Goal: Information Seeking & Learning: Learn about a topic

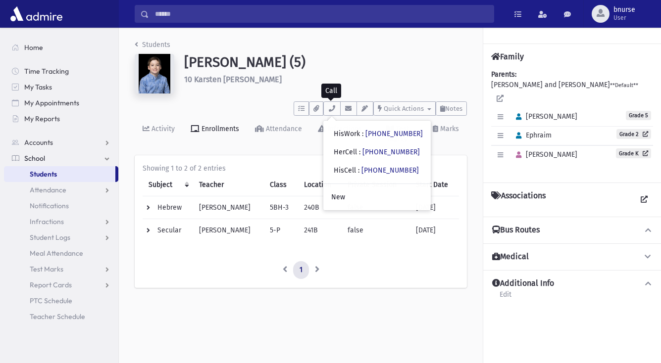
click at [53, 174] on span "Students" at bounding box center [43, 174] width 27 height 9
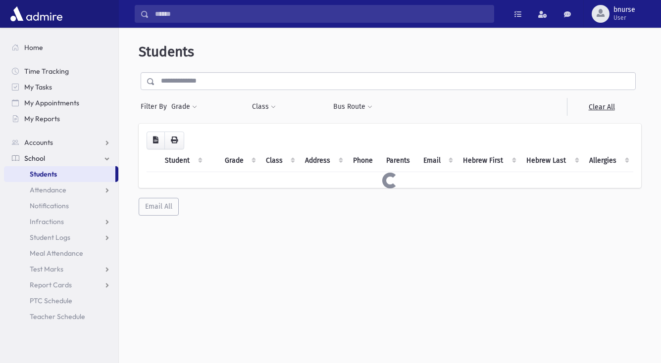
click at [190, 79] on input "text" at bounding box center [395, 81] width 480 height 18
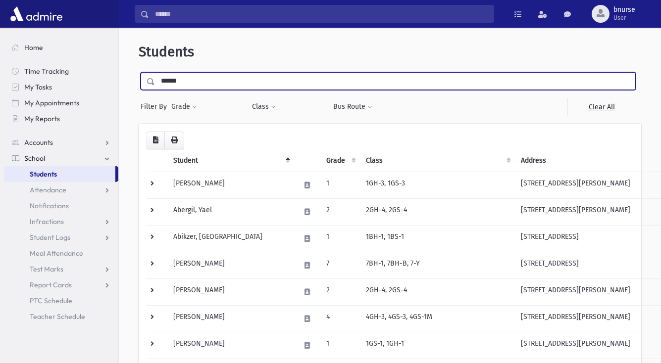
type input "******"
click at [139, 72] on input "submit" at bounding box center [153, 78] width 28 height 13
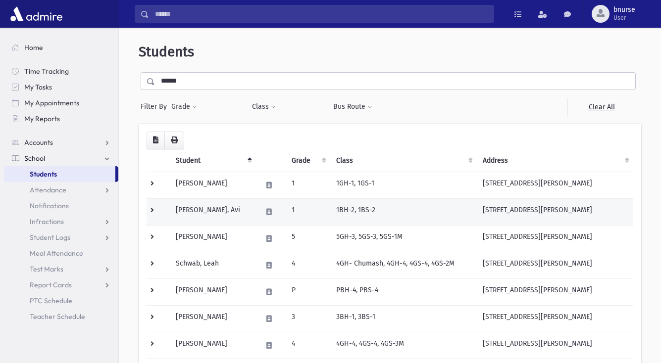
click at [209, 212] on td "Schwab, Avi" at bounding box center [213, 211] width 86 height 27
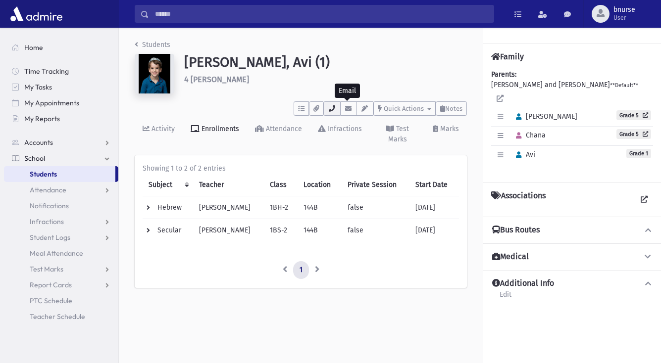
click at [338, 109] on button "button" at bounding box center [331, 108] width 17 height 14
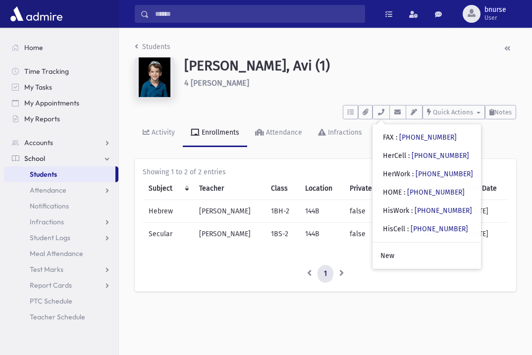
click at [43, 171] on span "Students" at bounding box center [43, 174] width 27 height 9
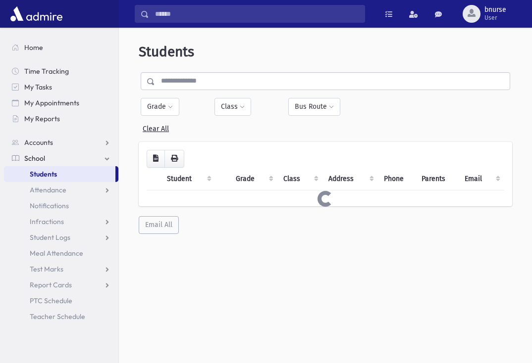
click at [173, 77] on input "text" at bounding box center [332, 81] width 354 height 18
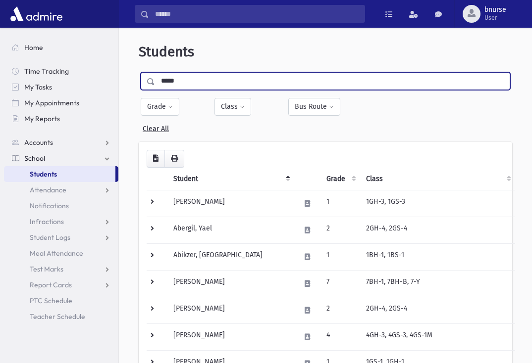
type input "*****"
click at [139, 72] on input "submit" at bounding box center [153, 78] width 28 height 13
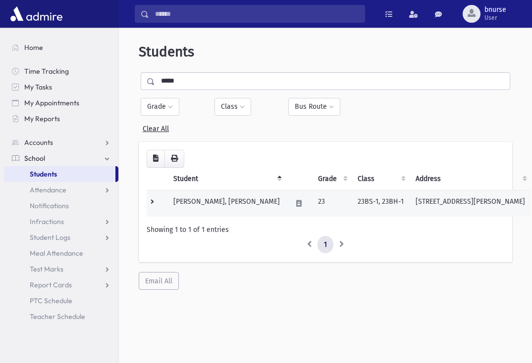
click at [203, 202] on td "[PERSON_NAME], [PERSON_NAME]" at bounding box center [226, 203] width 118 height 27
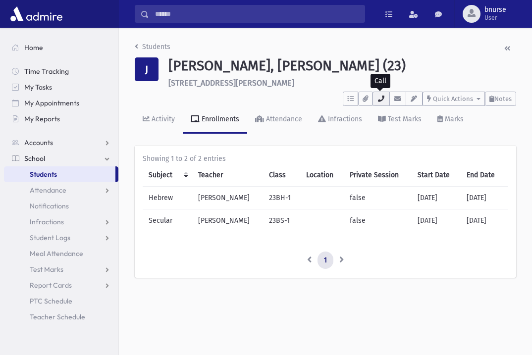
click at [387, 100] on button "button" at bounding box center [380, 99] width 17 height 14
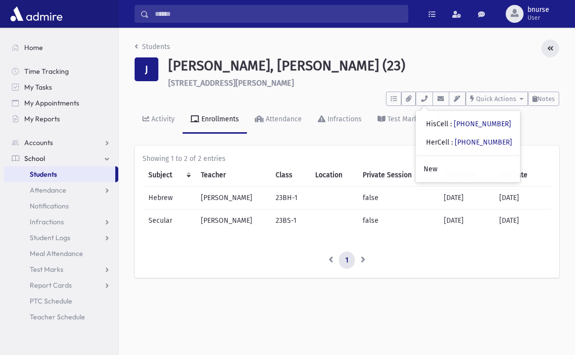
click at [531, 51] on icon "button" at bounding box center [550, 48] width 6 height 7
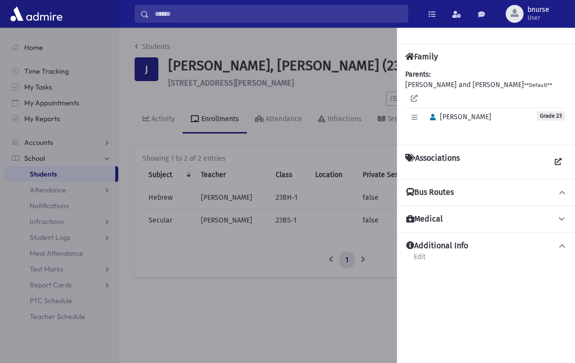
click at [368, 65] on div at bounding box center [287, 196] width 575 height 336
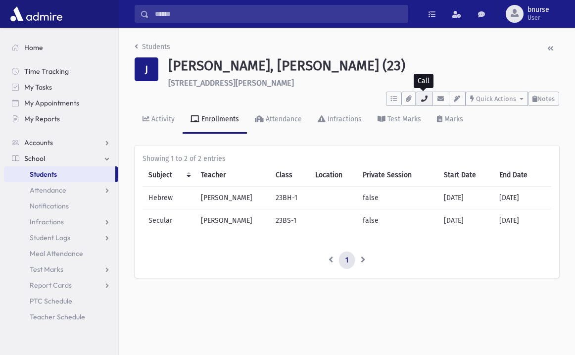
click at [421, 97] on icon "button" at bounding box center [424, 99] width 8 height 6
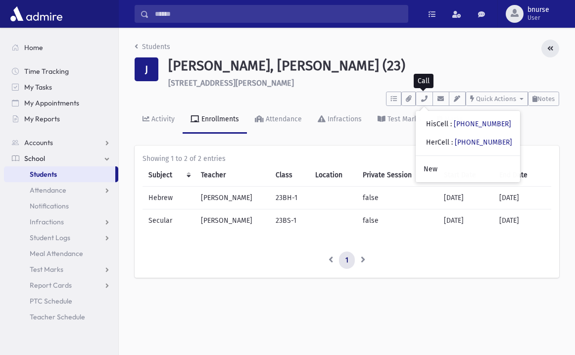
click at [531, 49] on icon "button" at bounding box center [550, 48] width 6 height 7
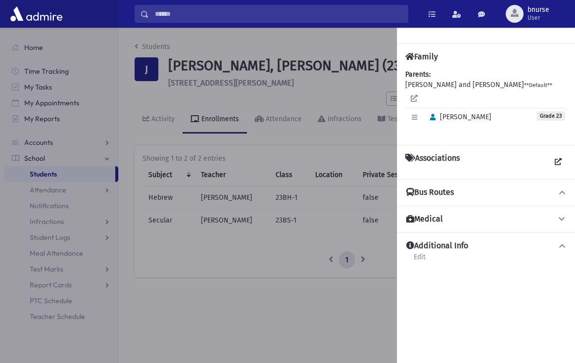
click at [352, 90] on div at bounding box center [287, 196] width 575 height 336
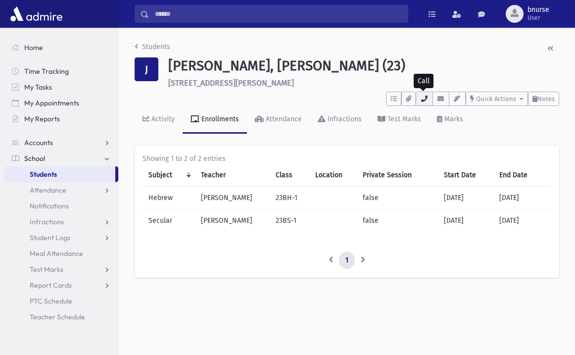
click at [427, 99] on icon "button" at bounding box center [424, 99] width 8 height 6
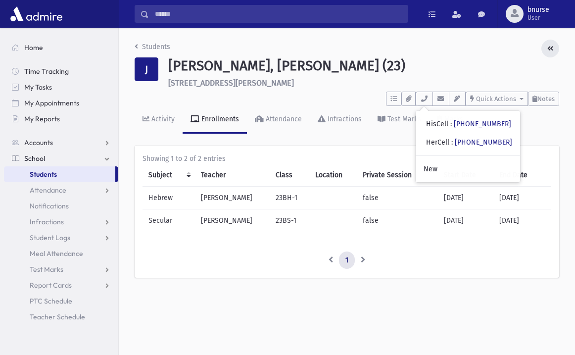
click at [531, 53] on button "button" at bounding box center [551, 49] width 18 height 18
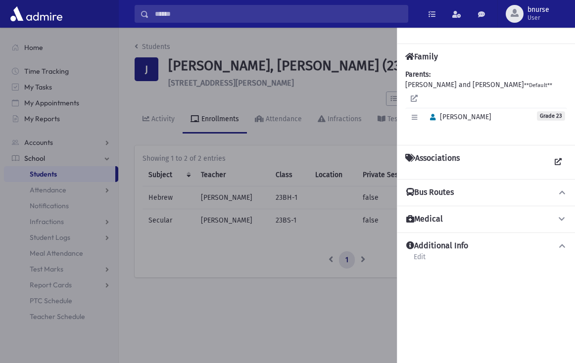
click at [318, 101] on div at bounding box center [287, 196] width 575 height 336
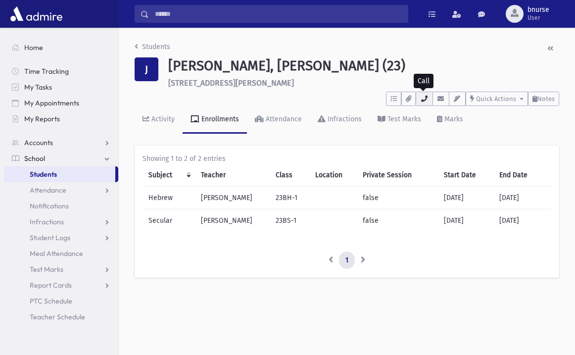
click at [425, 100] on icon "button" at bounding box center [424, 99] width 8 height 6
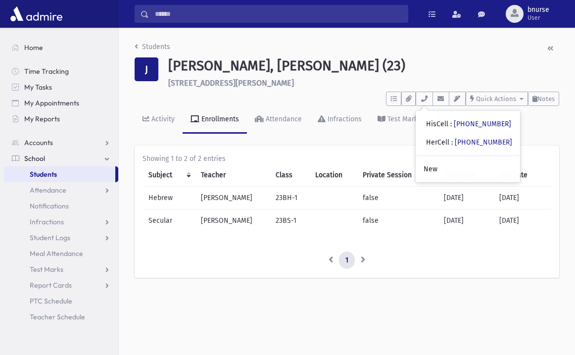
click at [285, 51] on div "Students" at bounding box center [347, 49] width 425 height 18
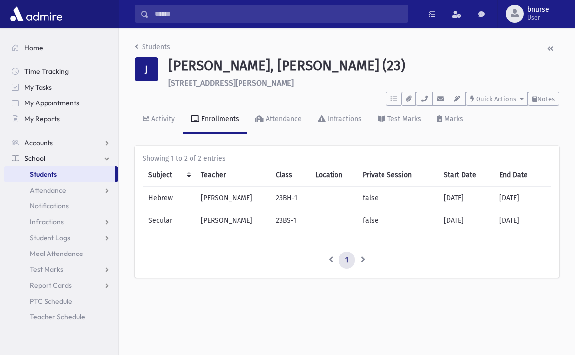
click at [165, 16] on input "Search" at bounding box center [278, 14] width 259 height 18
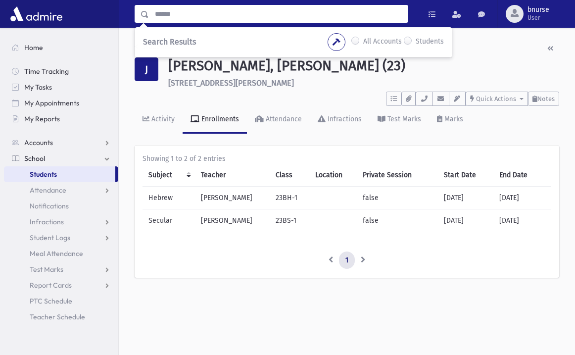
click at [65, 174] on link "Students" at bounding box center [59, 174] width 111 height 16
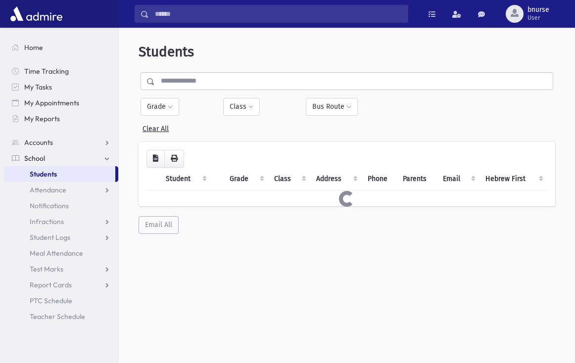
click at [200, 89] on input "text" at bounding box center [354, 81] width 398 height 18
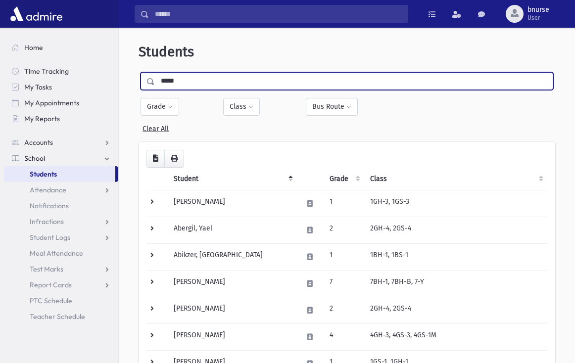
type input "*****"
click at [139, 72] on input "submit" at bounding box center [153, 78] width 28 height 13
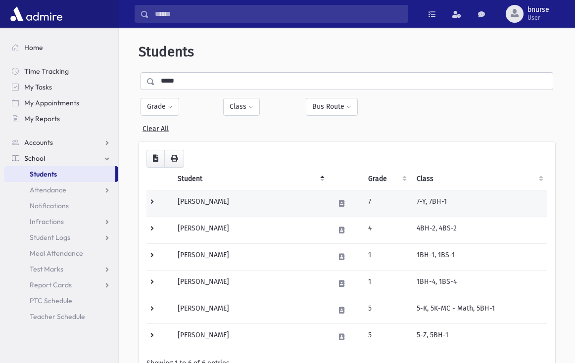
click at [231, 205] on td "[PERSON_NAME]" at bounding box center [250, 203] width 157 height 27
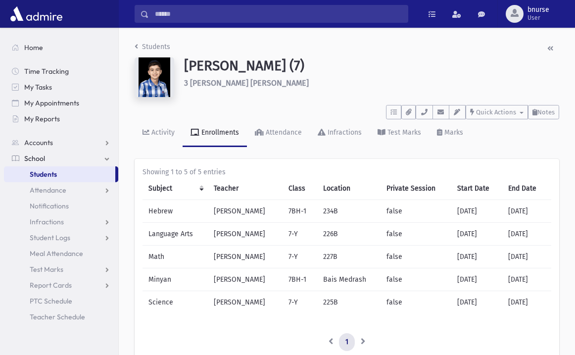
click at [42, 172] on span "Students" at bounding box center [43, 174] width 27 height 9
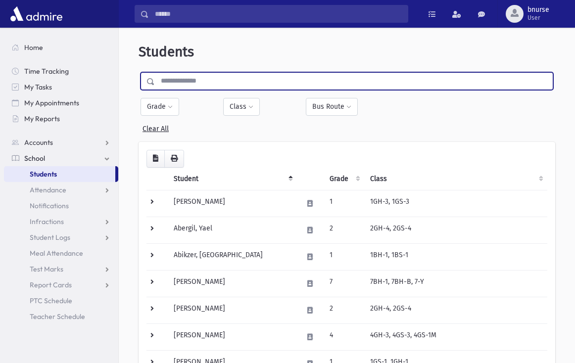
click at [184, 79] on input "text" at bounding box center [354, 81] width 398 height 18
type input "*****"
click at [139, 72] on input "submit" at bounding box center [153, 78] width 28 height 13
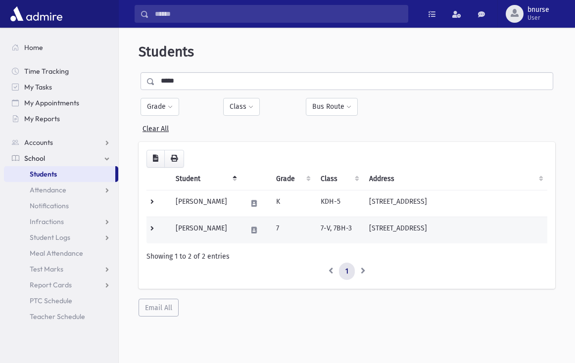
click at [203, 227] on td "[PERSON_NAME]" at bounding box center [205, 230] width 71 height 27
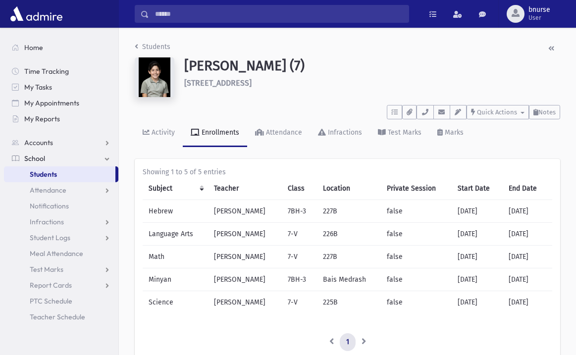
click at [82, 173] on link "Students" at bounding box center [59, 174] width 111 height 16
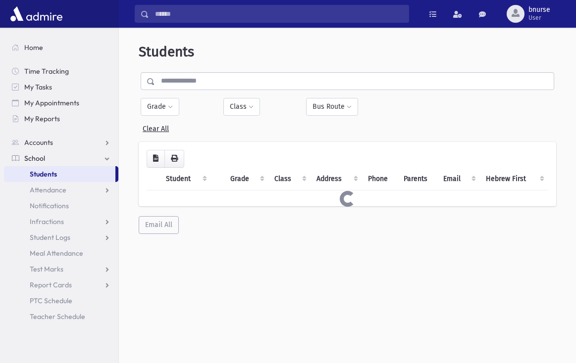
click at [197, 81] on input "text" at bounding box center [354, 81] width 398 height 18
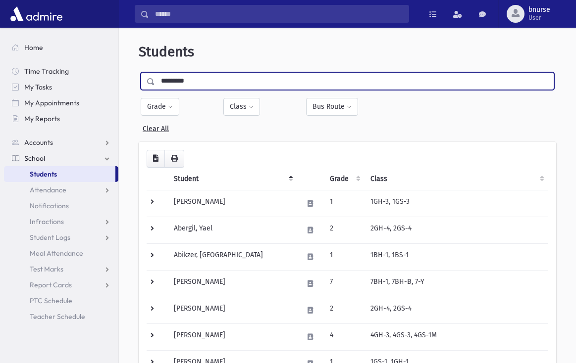
type input "*********"
click at [139, 72] on input "submit" at bounding box center [153, 78] width 28 height 13
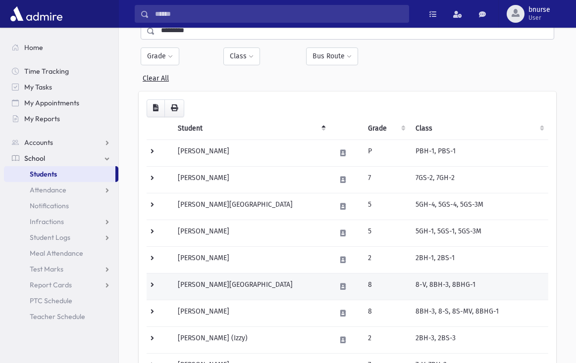
scroll to position [151, 0]
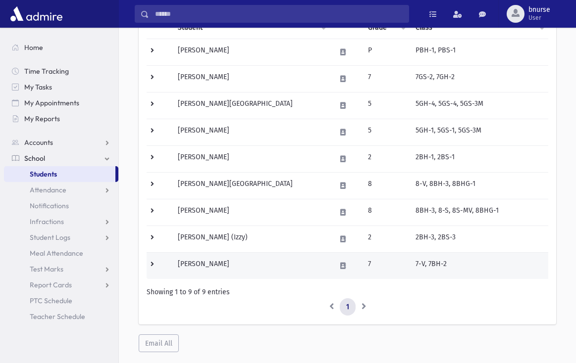
click at [229, 270] on td "[PERSON_NAME]" at bounding box center [251, 265] width 158 height 27
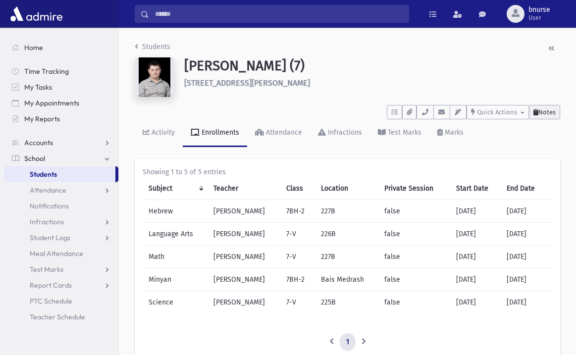
click at [538, 109] on span "Notes" at bounding box center [546, 111] width 17 height 7
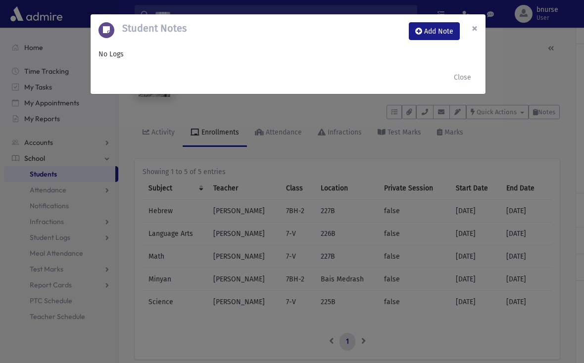
click at [467, 26] on button "×" at bounding box center [475, 28] width 22 height 28
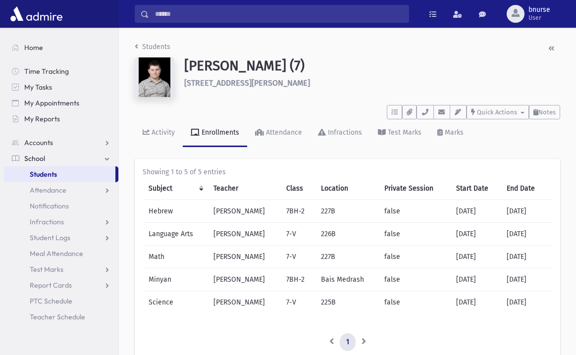
click at [490, 103] on div "To Do's No open tasks Show List Documents No documents Show List Select an Emai…" at bounding box center [347, 110] width 425 height 18
click at [490, 108] on button "Quick Actions" at bounding box center [497, 112] width 62 height 14
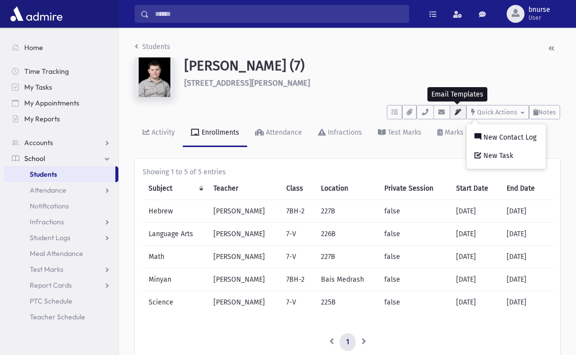
click at [454, 115] on icon "button" at bounding box center [458, 112] width 8 height 6
click at [443, 117] on button "button" at bounding box center [441, 112] width 17 height 14
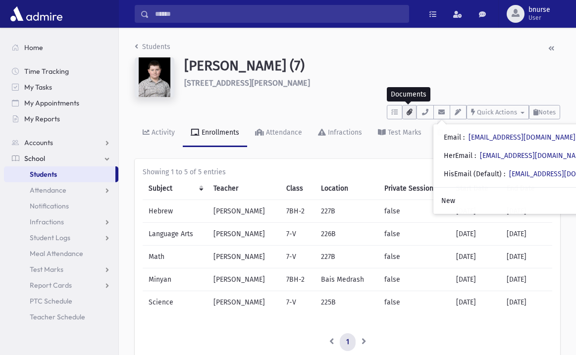
click at [402, 112] on button "button" at bounding box center [409, 112] width 14 height 14
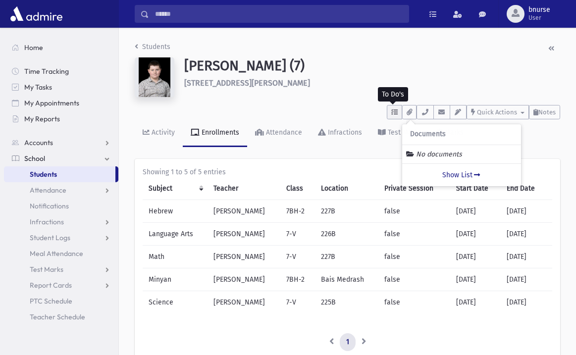
click at [388, 110] on button "button" at bounding box center [394, 112] width 15 height 14
click at [337, 98] on div "[PERSON_NAME] (7) [STREET_ADDRESS][PERSON_NAME]" at bounding box center [372, 79] width 386 height 44
click at [326, 133] on div "Infractions" at bounding box center [344, 132] width 36 height 8
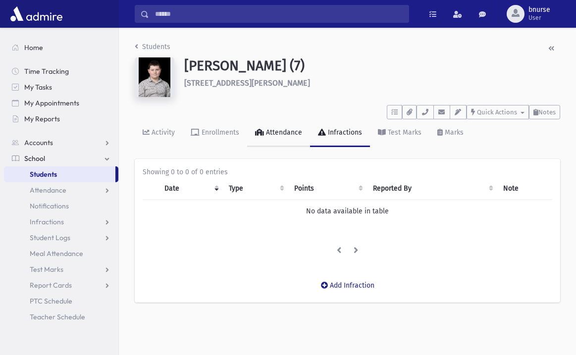
click at [277, 135] on div "Attendance" at bounding box center [283, 132] width 38 height 8
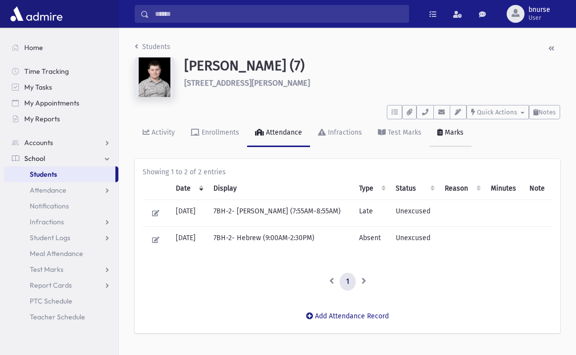
click at [431, 122] on link "Marks" at bounding box center [450, 133] width 42 height 28
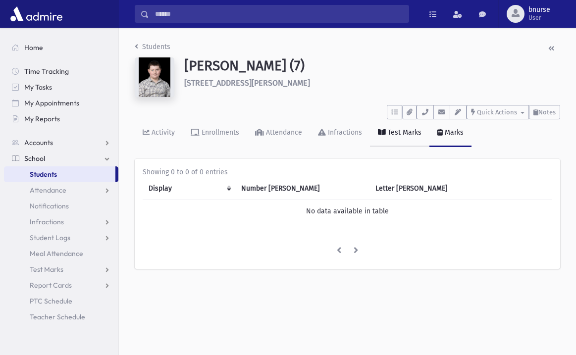
click at [395, 122] on link "Test Marks" at bounding box center [399, 133] width 59 height 28
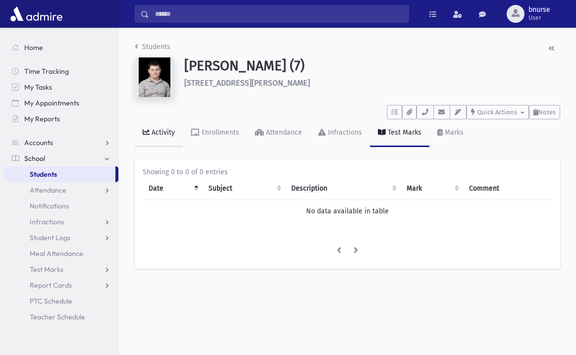
click at [151, 131] on div "Activity" at bounding box center [161, 132] width 25 height 8
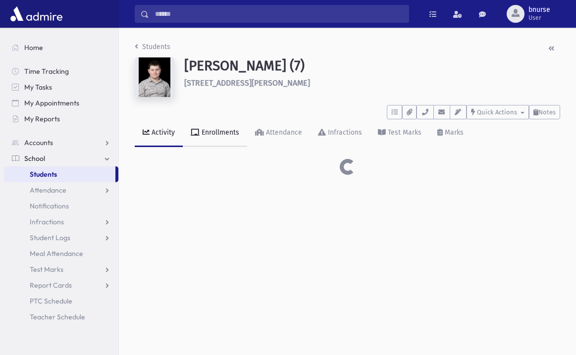
click at [217, 130] on div "Enrollments" at bounding box center [219, 132] width 40 height 8
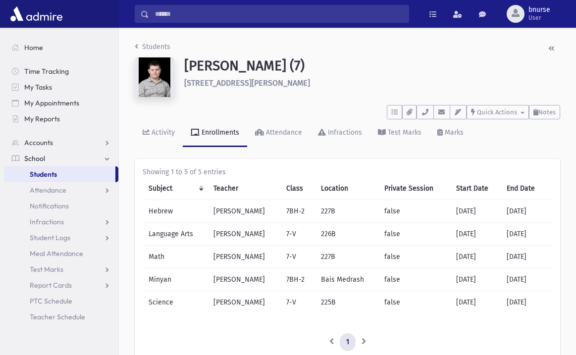
click at [554, 40] on div "Students" at bounding box center [347, 49] width 425 height 18
click at [550, 45] on icon "button" at bounding box center [551, 48] width 6 height 7
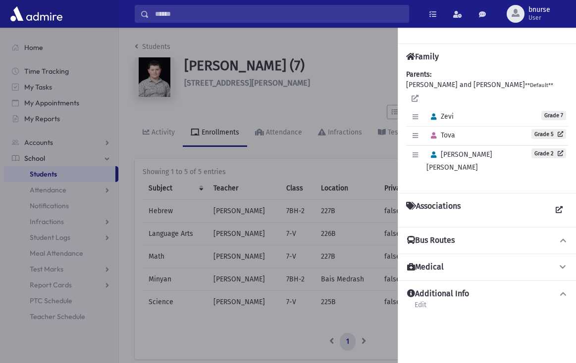
click at [471, 262] on button "Medical" at bounding box center [487, 267] width 162 height 10
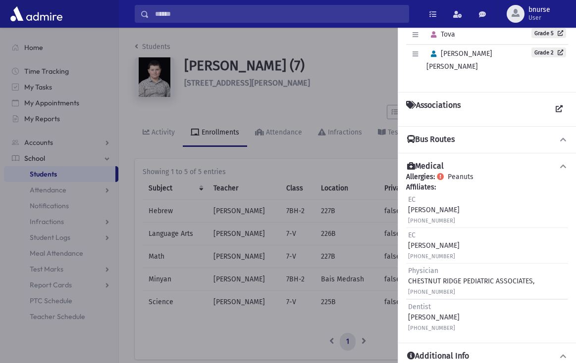
scroll to position [104, 0]
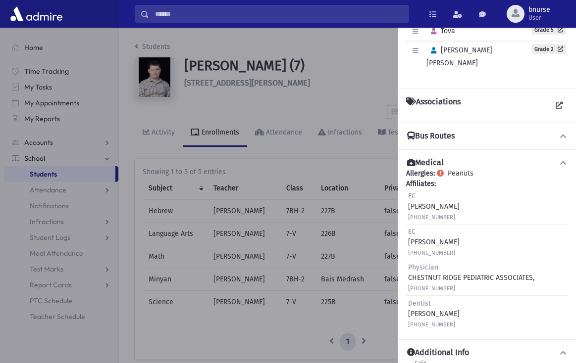
click at [455, 348] on div "Additional Info Edit" at bounding box center [487, 362] width 162 height 28
click at [458, 348] on h4 "Additional Info" at bounding box center [438, 353] width 62 height 10
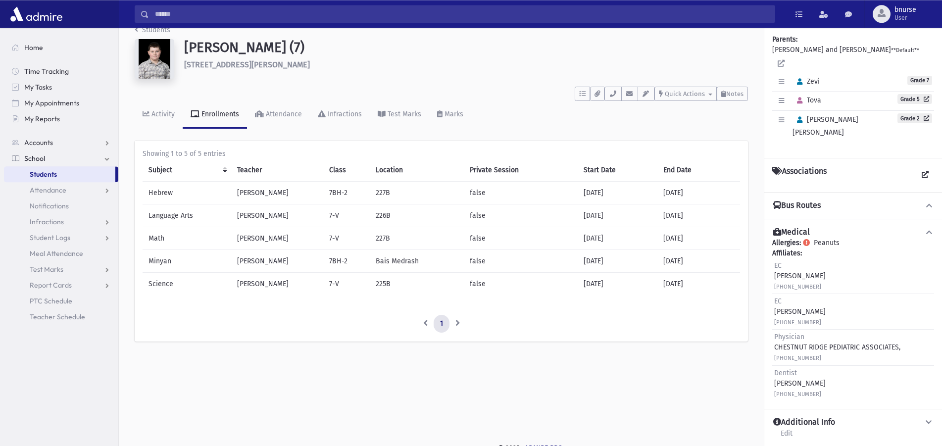
scroll to position [22, 0]
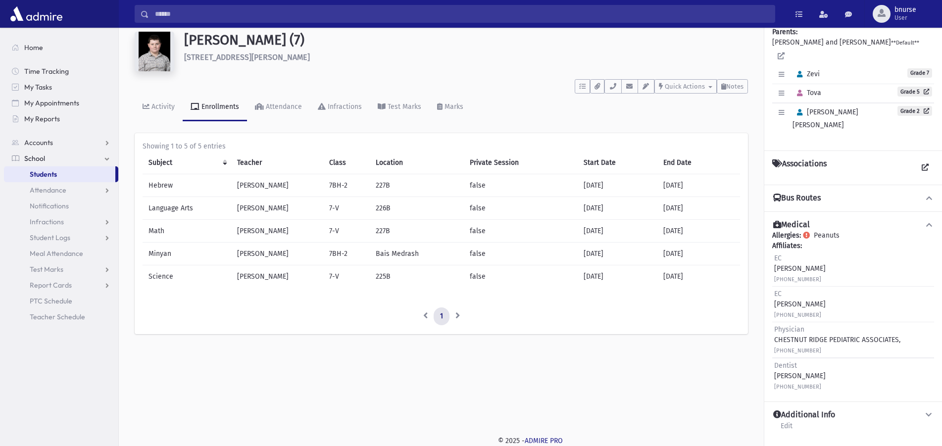
click at [575, 190] on div "Bus Routes" at bounding box center [853, 198] width 178 height 27
click at [575, 198] on button "Bus Routes" at bounding box center [853, 198] width 162 height 10
click at [575, 201] on button "Bus Routes" at bounding box center [853, 198] width 162 height 10
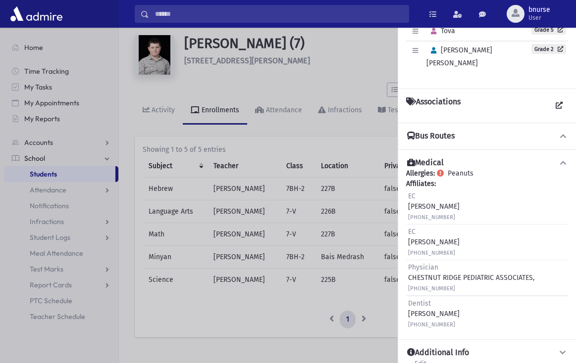
click at [350, 93] on div at bounding box center [288, 196] width 576 height 336
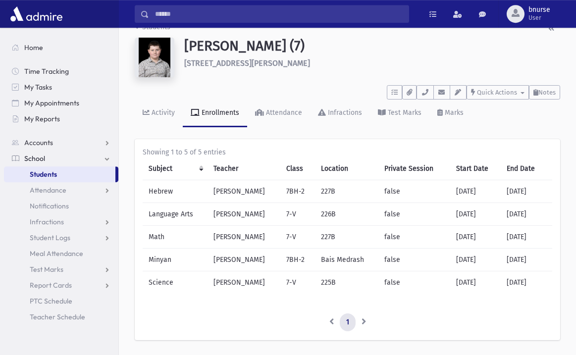
scroll to position [0, 0]
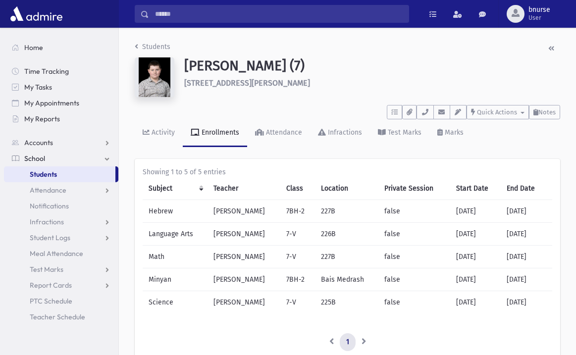
click at [71, 170] on link "Students" at bounding box center [59, 174] width 111 height 16
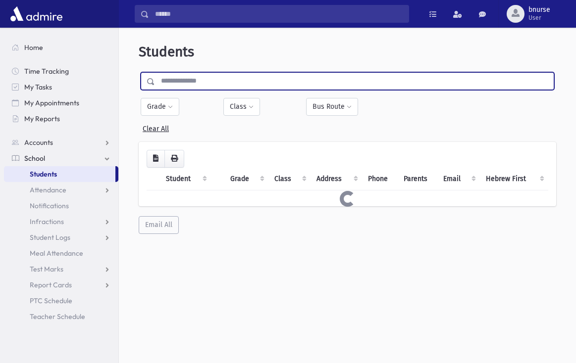
click at [250, 75] on input "text" at bounding box center [354, 81] width 398 height 18
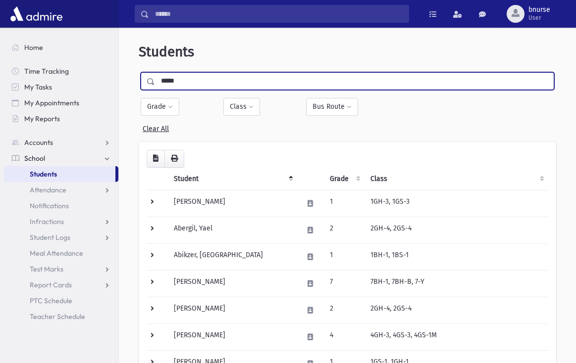
type input "*****"
click at [139, 72] on input "submit" at bounding box center [153, 78] width 28 height 13
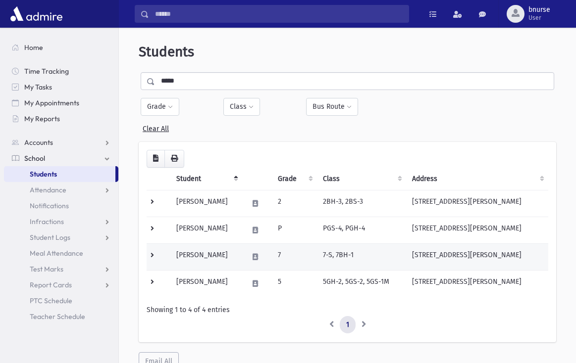
click at [214, 252] on td "Brown, Eli" at bounding box center [206, 257] width 72 height 27
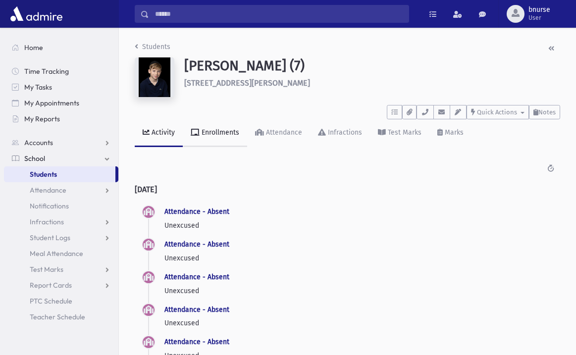
click at [208, 137] on link "Enrollments" at bounding box center [215, 133] width 64 height 28
